Goal: Browse casually: Explore the website without a specific task or goal

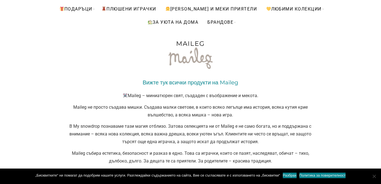
scroll to position [111, 0]
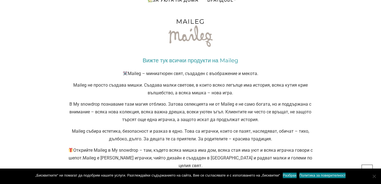
click at [176, 60] on link "Вижте тук всички продукти на Maileg" at bounding box center [191, 60] width 96 height 7
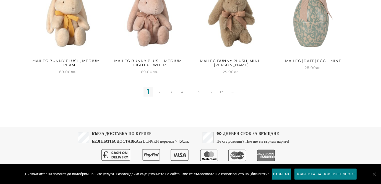
scroll to position [610, 0]
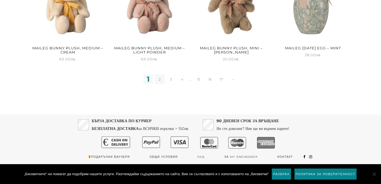
click at [159, 78] on link "2" at bounding box center [160, 80] width 10 height 10
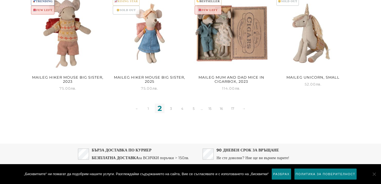
scroll to position [610, 0]
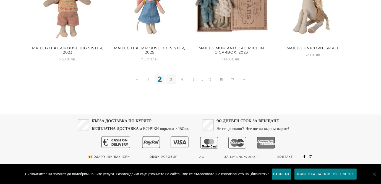
click at [169, 81] on link "3" at bounding box center [171, 80] width 10 height 10
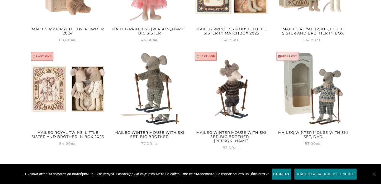
scroll to position [580, 0]
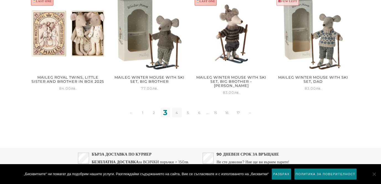
click at [177, 110] on link "4" at bounding box center [177, 113] width 10 height 10
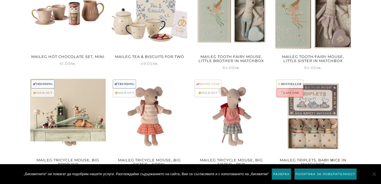
scroll to position [580, 0]
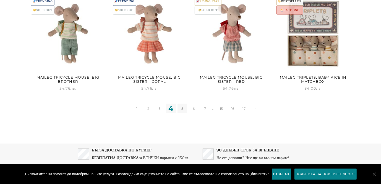
click at [180, 107] on link "5" at bounding box center [182, 109] width 10 height 10
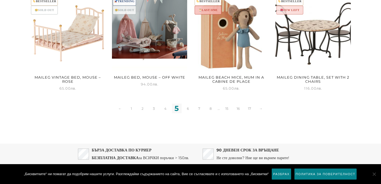
scroll to position [610, 0]
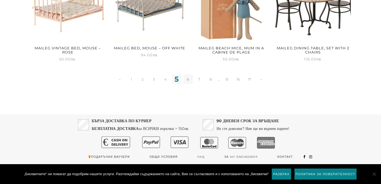
click at [188, 79] on link "6" at bounding box center [188, 80] width 10 height 10
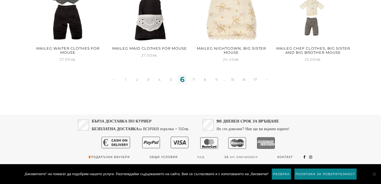
scroll to position [610, 0]
click at [195, 78] on link "7" at bounding box center [194, 80] width 10 height 10
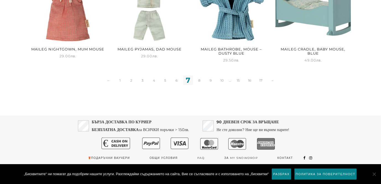
scroll to position [614, 0]
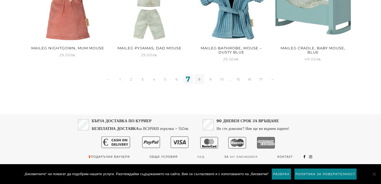
click at [199, 81] on link "8" at bounding box center [199, 80] width 10 height 10
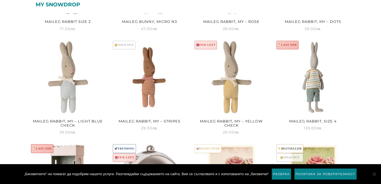
scroll to position [138, 0]
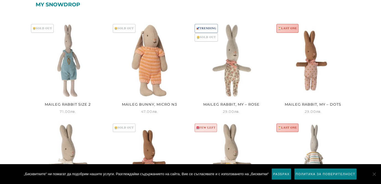
click at [47, 4] on link "My snowdrop" at bounding box center [58, 4] width 44 height 4
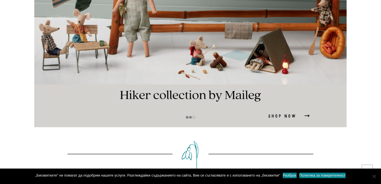
scroll to position [2404, 0]
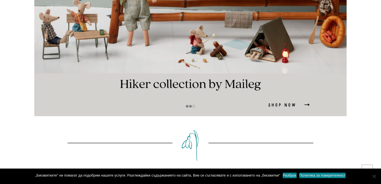
click at [167, 86] on img at bounding box center [190, 29] width 312 height 176
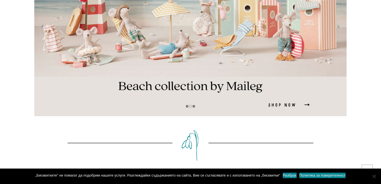
click at [159, 92] on img at bounding box center [190, 29] width 312 height 176
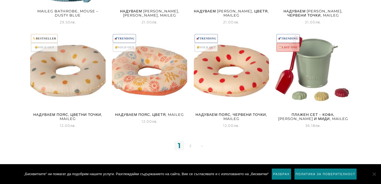
scroll to position [608, 0]
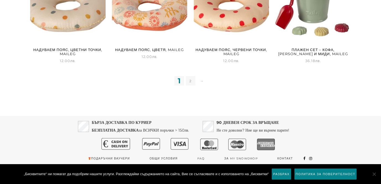
click at [191, 82] on link "2" at bounding box center [191, 81] width 10 height 10
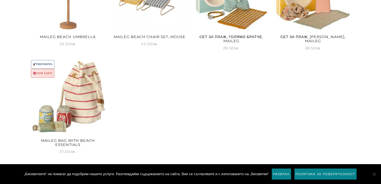
scroll to position [249, 0]
